Goal: Find specific page/section: Find specific page/section

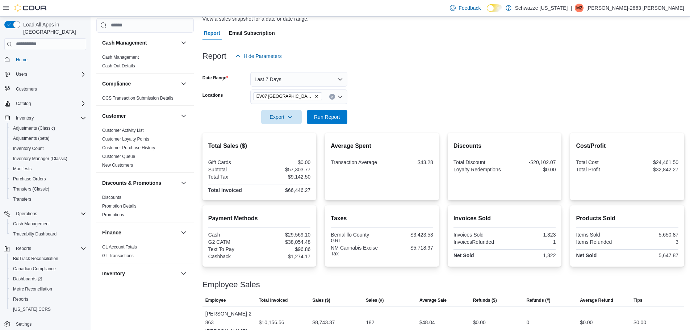
scroll to position [335, 0]
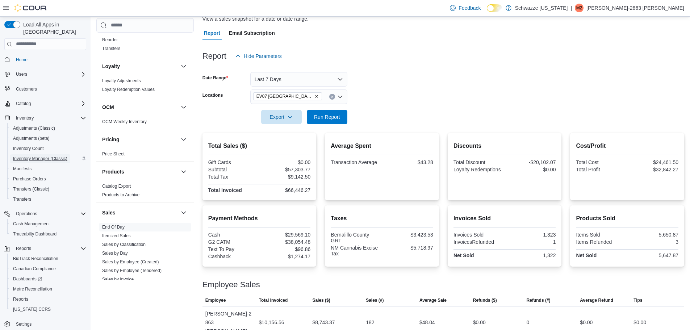
click at [50, 154] on span "Inventory Manager (Classic)" at bounding box center [40, 158] width 54 height 9
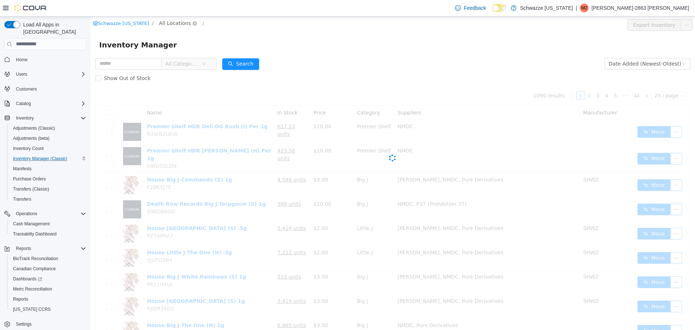
click at [173, 25] on span "All Locations" at bounding box center [175, 23] width 32 height 8
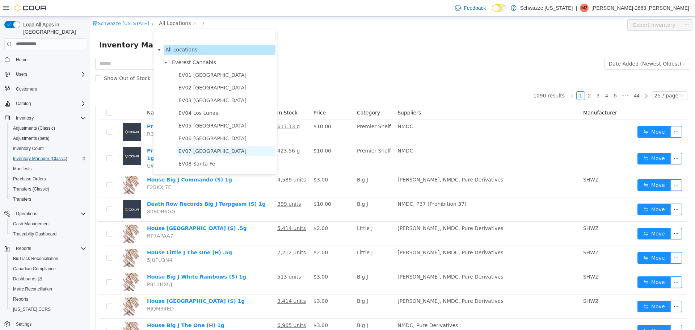
click at [212, 149] on span "EV07 [GEOGRAPHIC_DATA]" at bounding box center [212, 151] width 68 height 6
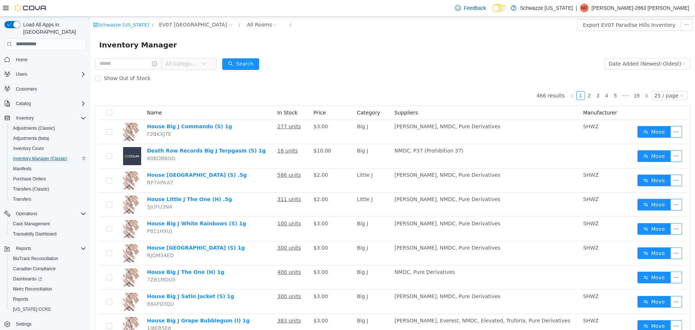
click at [191, 67] on span "All Categories" at bounding box center [181, 63] width 33 height 7
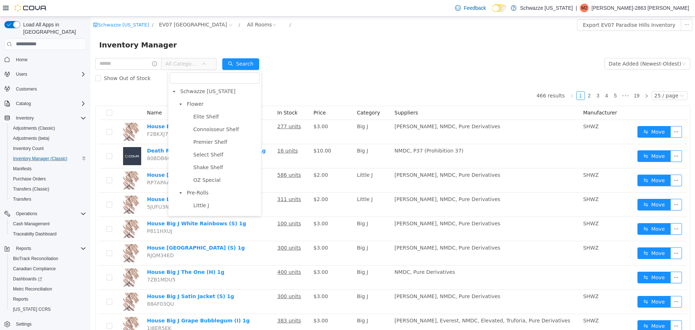
click at [183, 105] on span at bounding box center [180, 104] width 9 height 9
click at [195, 118] on span "Pre-Rolls" at bounding box center [198, 116] width 22 height 6
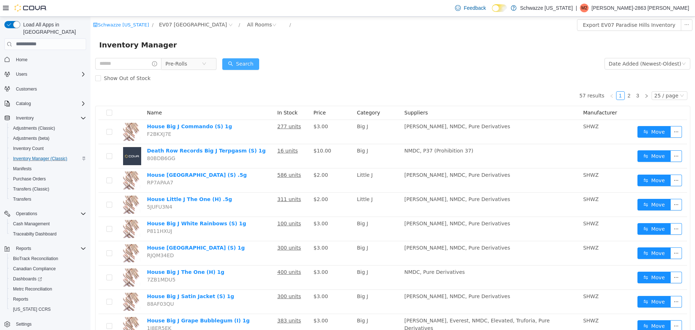
click at [250, 65] on button "Search" at bounding box center [240, 64] width 37 height 12
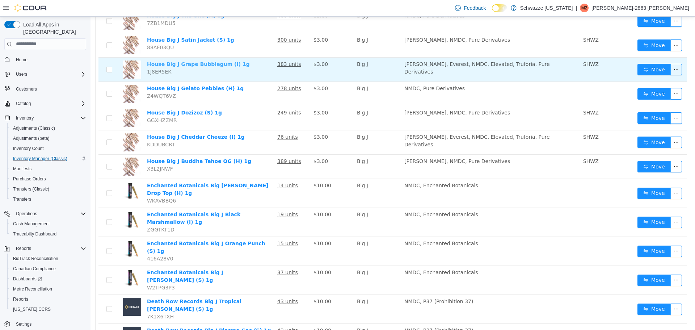
scroll to position [254, 0]
